Goal: Task Accomplishment & Management: Use online tool/utility

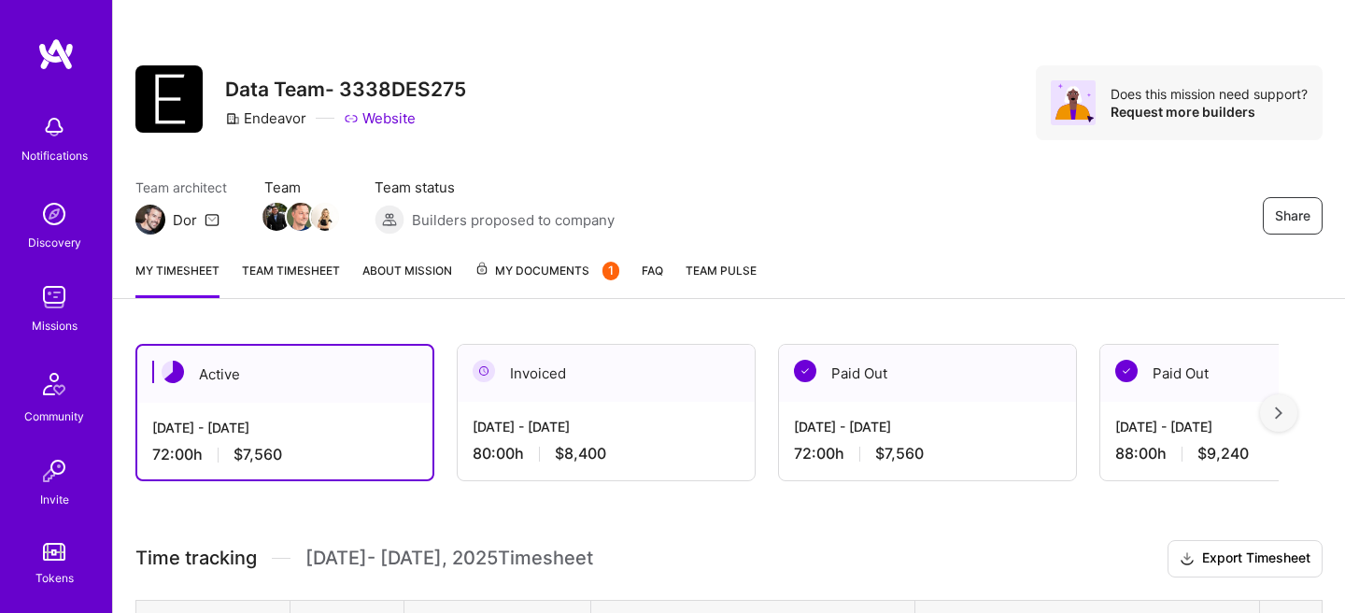
scroll to position [171, 0]
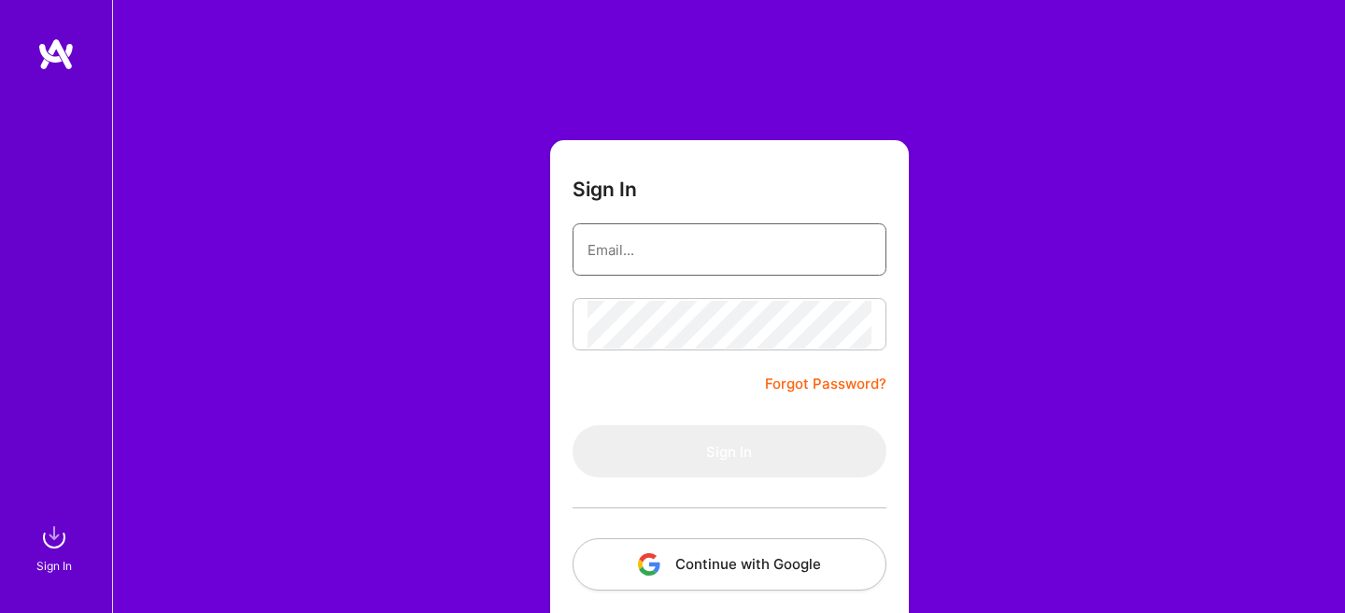
type input "ferrerfc@gmail.com"
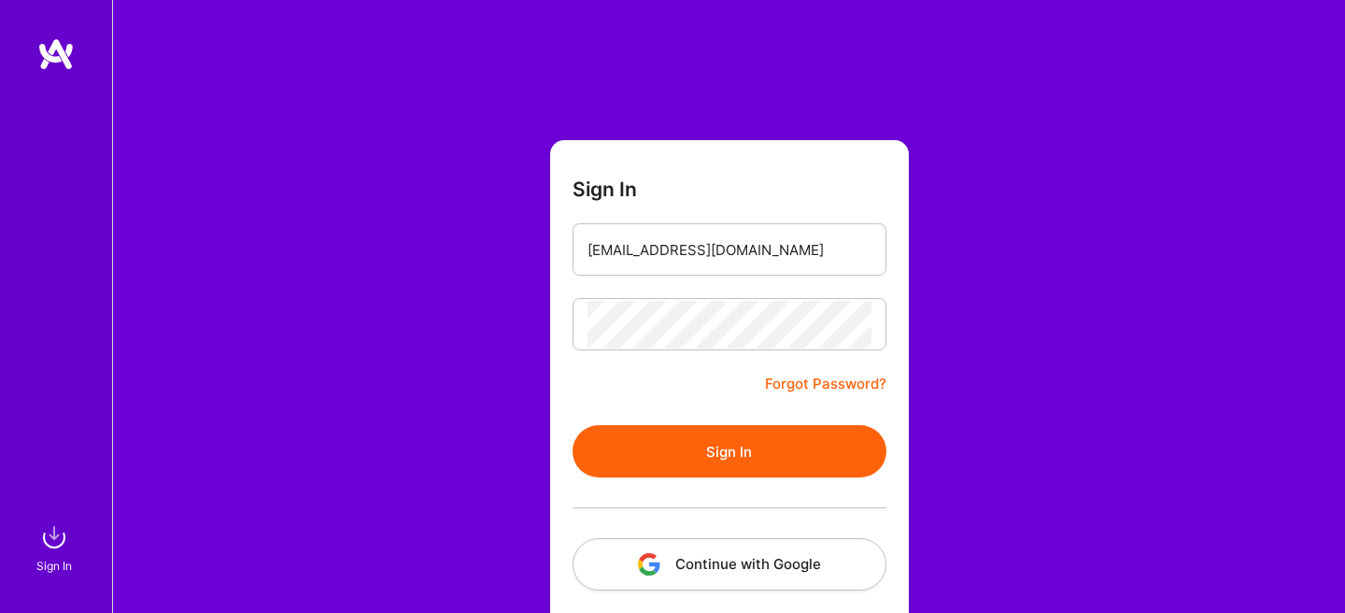
click at [671, 461] on button "Sign In" at bounding box center [729, 451] width 314 height 52
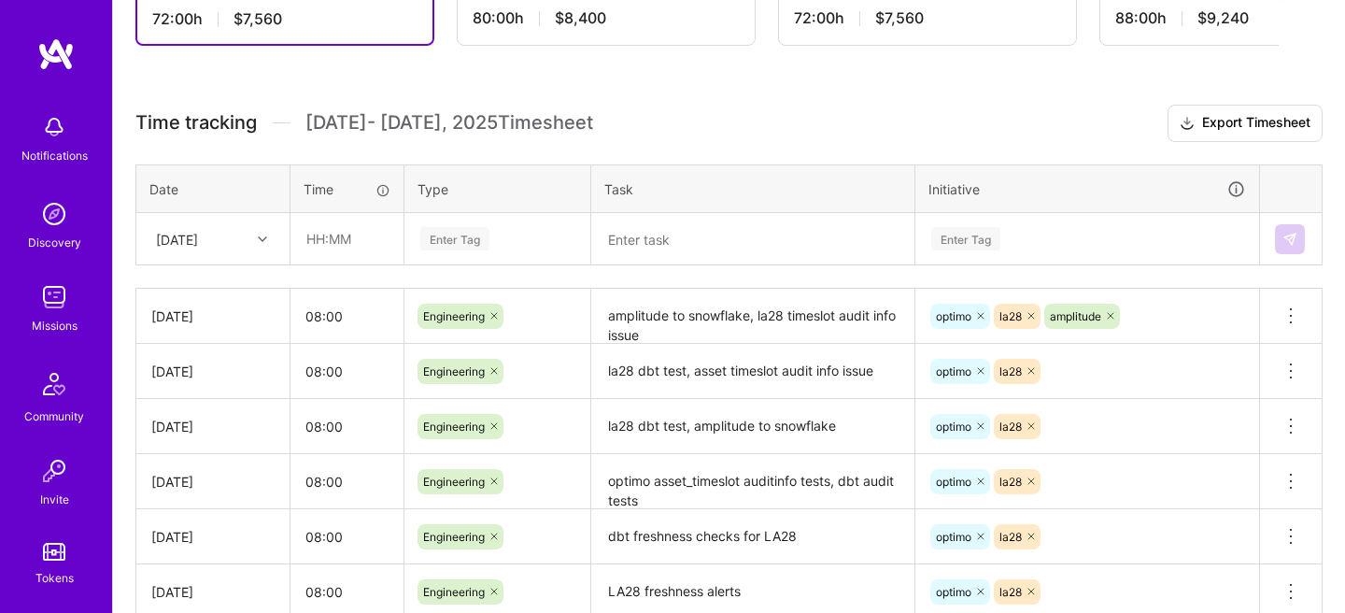
scroll to position [417, 0]
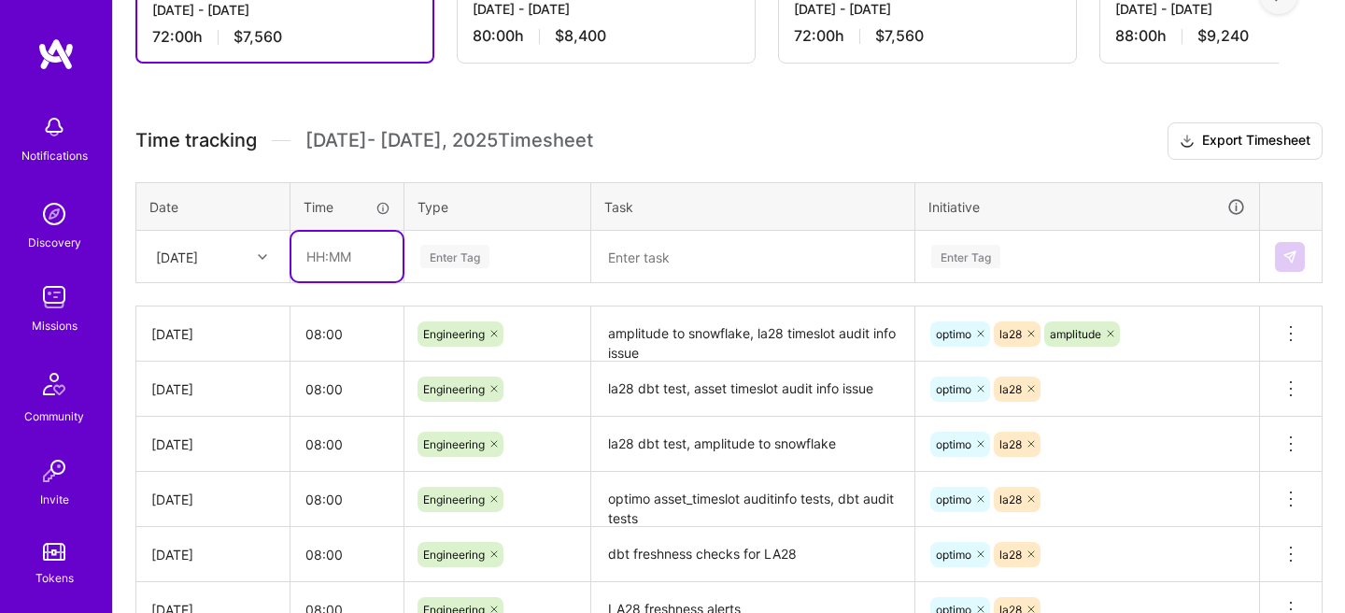
click at [350, 266] on input "text" at bounding box center [346, 256] width 111 height 49
type input "08:00"
click at [450, 263] on div "Enter Tag" at bounding box center [454, 256] width 69 height 29
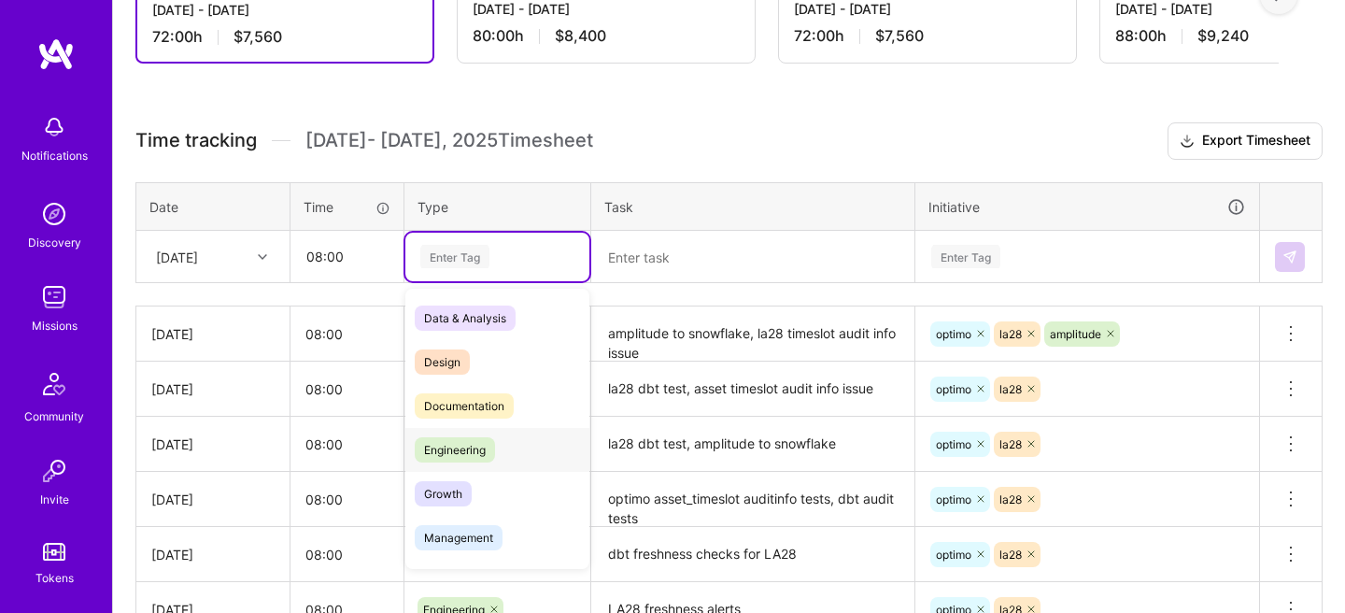
click at [459, 453] on span "Engineering" at bounding box center [455, 449] width 80 height 25
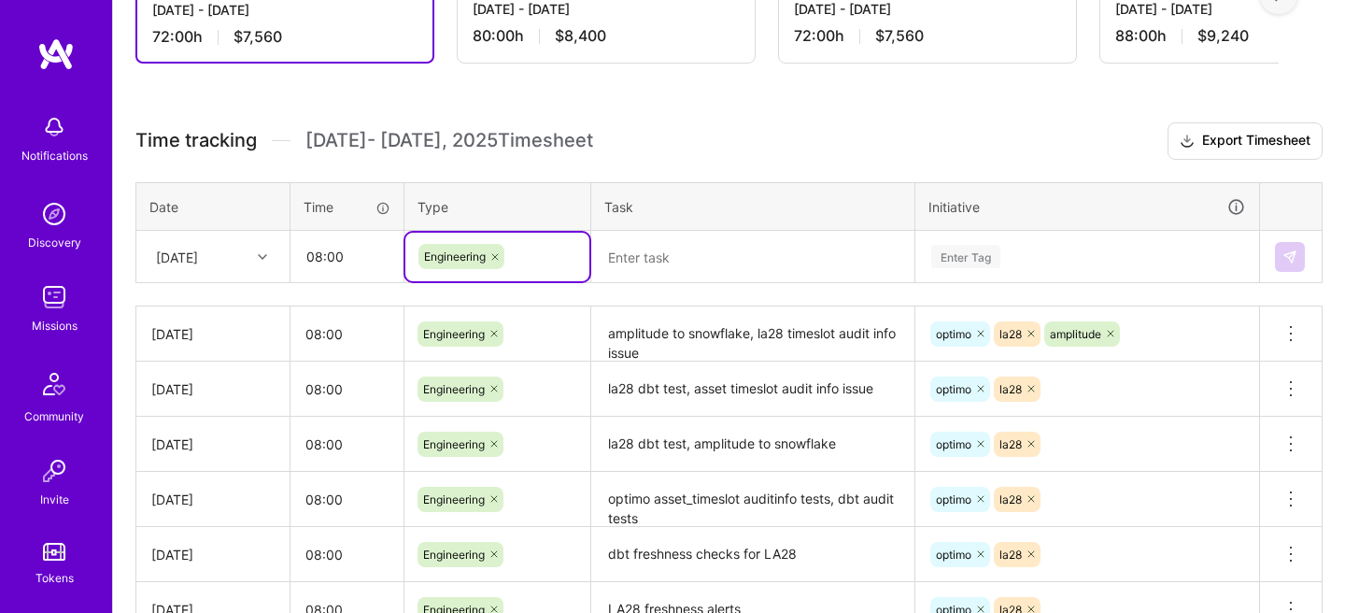
click at [693, 253] on textarea at bounding box center [752, 257] width 319 height 49
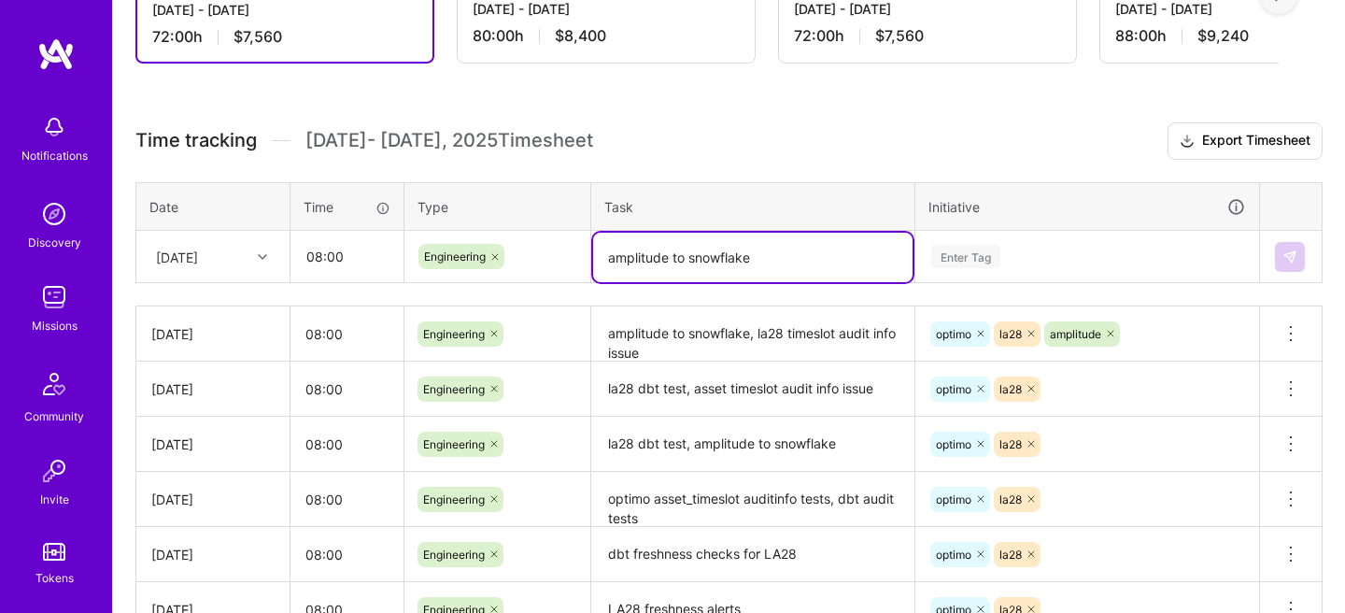
type textarea "amplitude to snowflake"
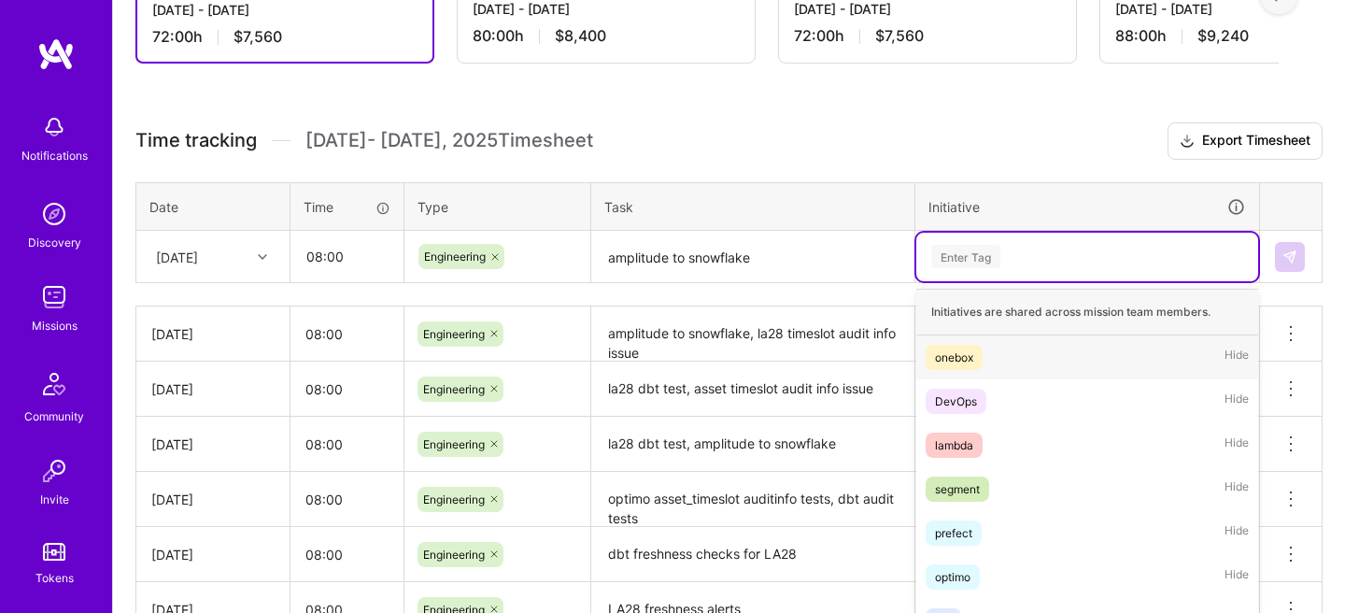
scroll to position [483, 0]
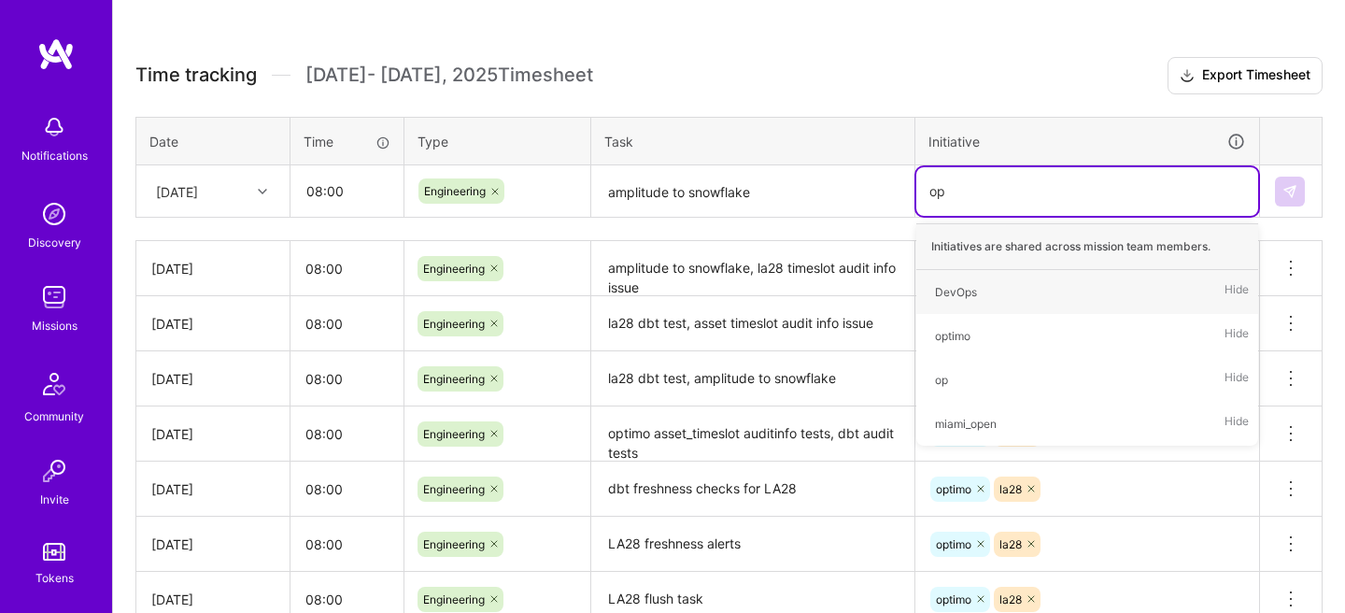
type input "o"
type input "ampli"
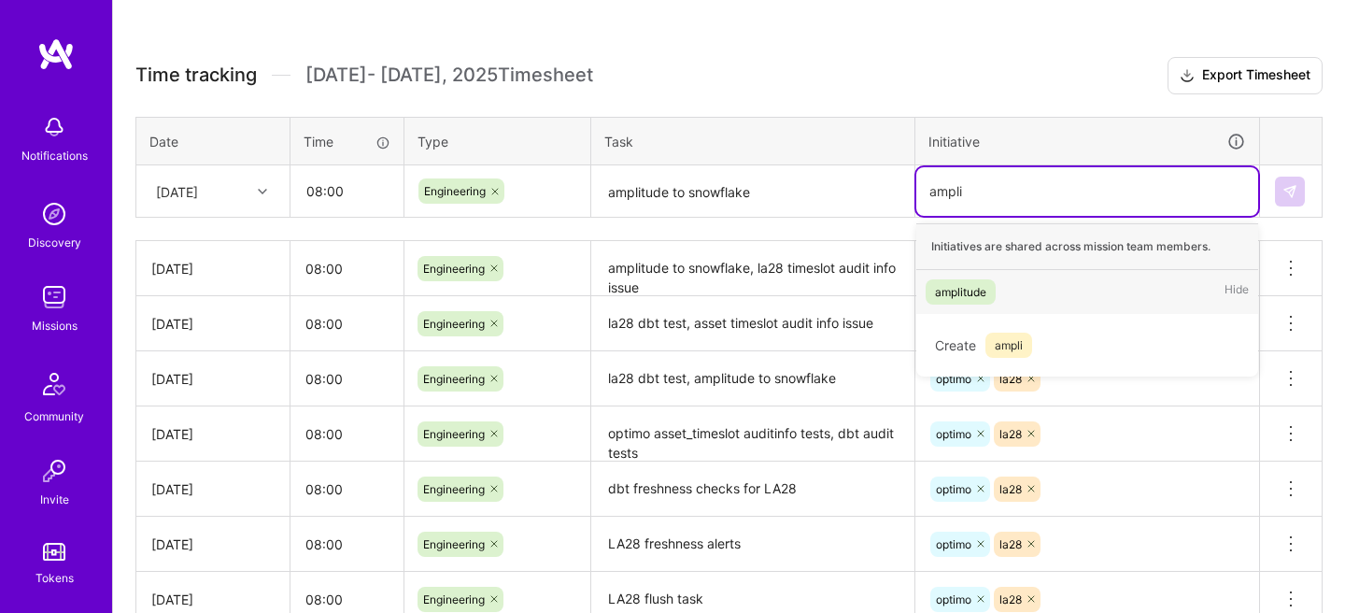
click at [955, 288] on div "amplitude" at bounding box center [960, 292] width 51 height 20
type input "snowfl"
click at [1135, 289] on div "snowflake Hide" at bounding box center [1087, 292] width 342 height 44
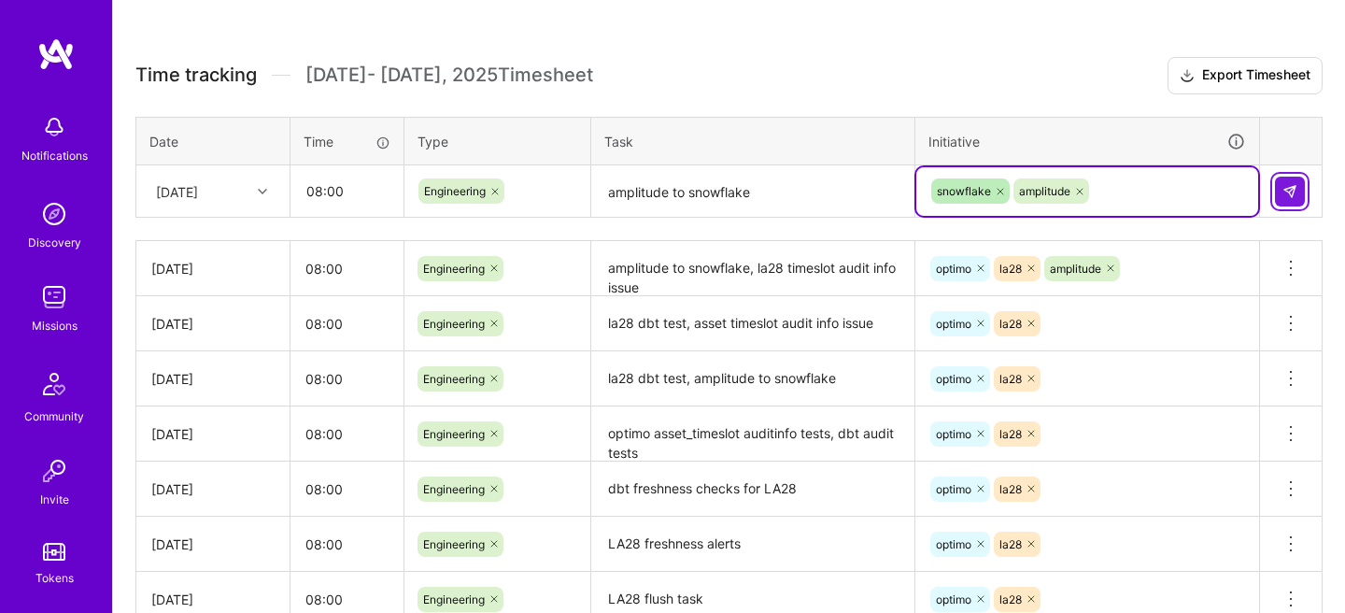
click at [1296, 184] on img at bounding box center [1289, 191] width 15 height 15
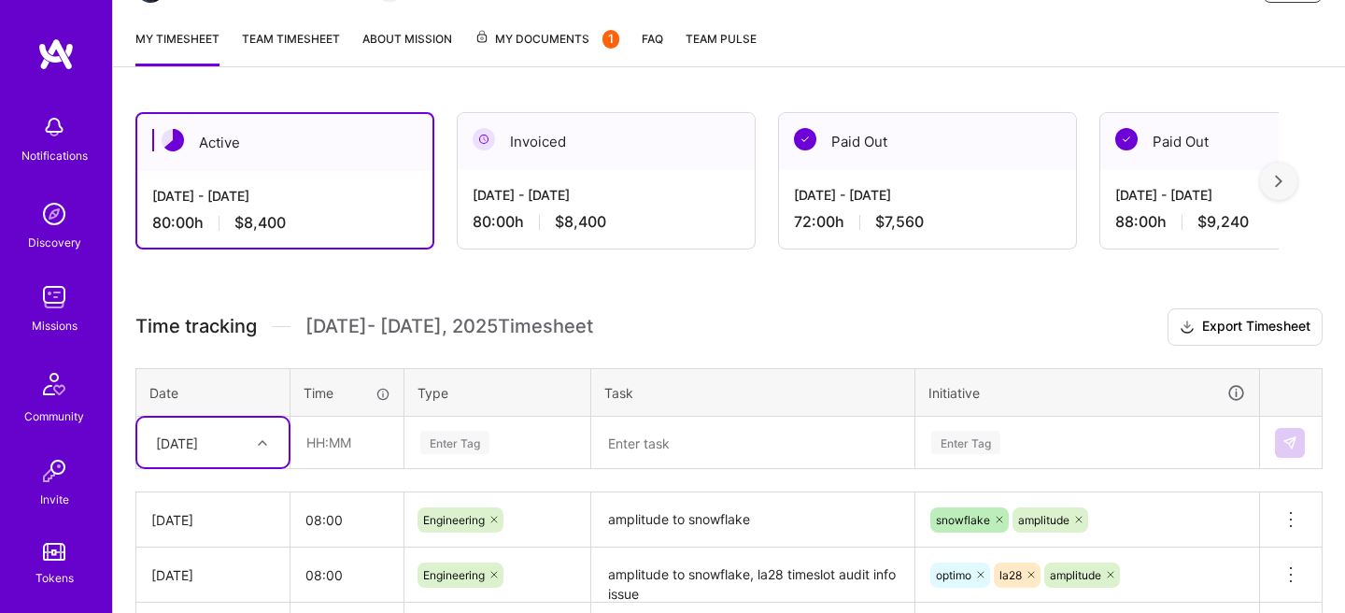
scroll to position [224, 0]
